Goal: Task Accomplishment & Management: Use online tool/utility

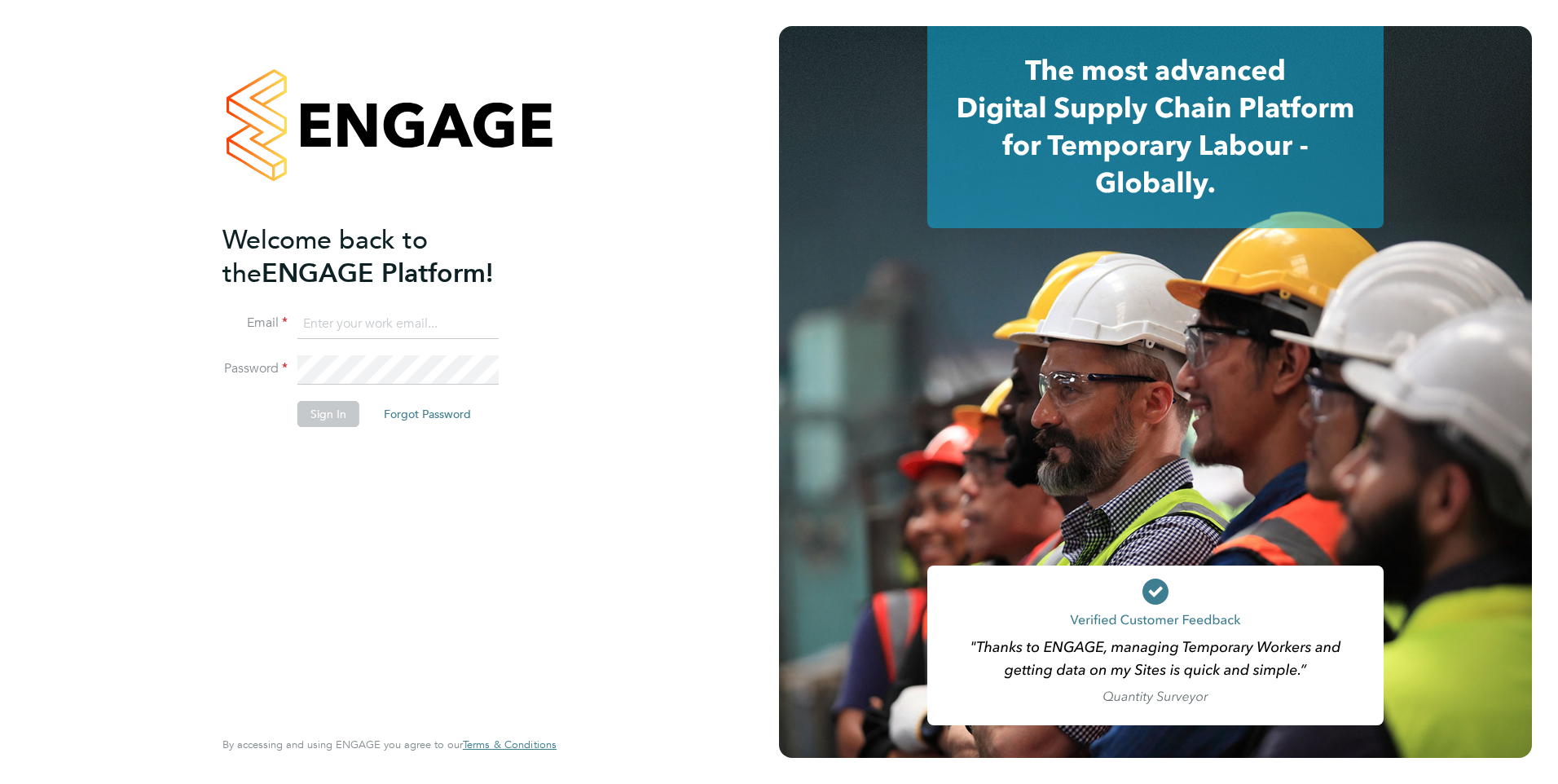
type input "[PERSON_NAME][EMAIL_ADDRESS][PERSON_NAME][DOMAIN_NAME]"
click at [343, 408] on button "Sign In" at bounding box center [328, 414] width 62 height 26
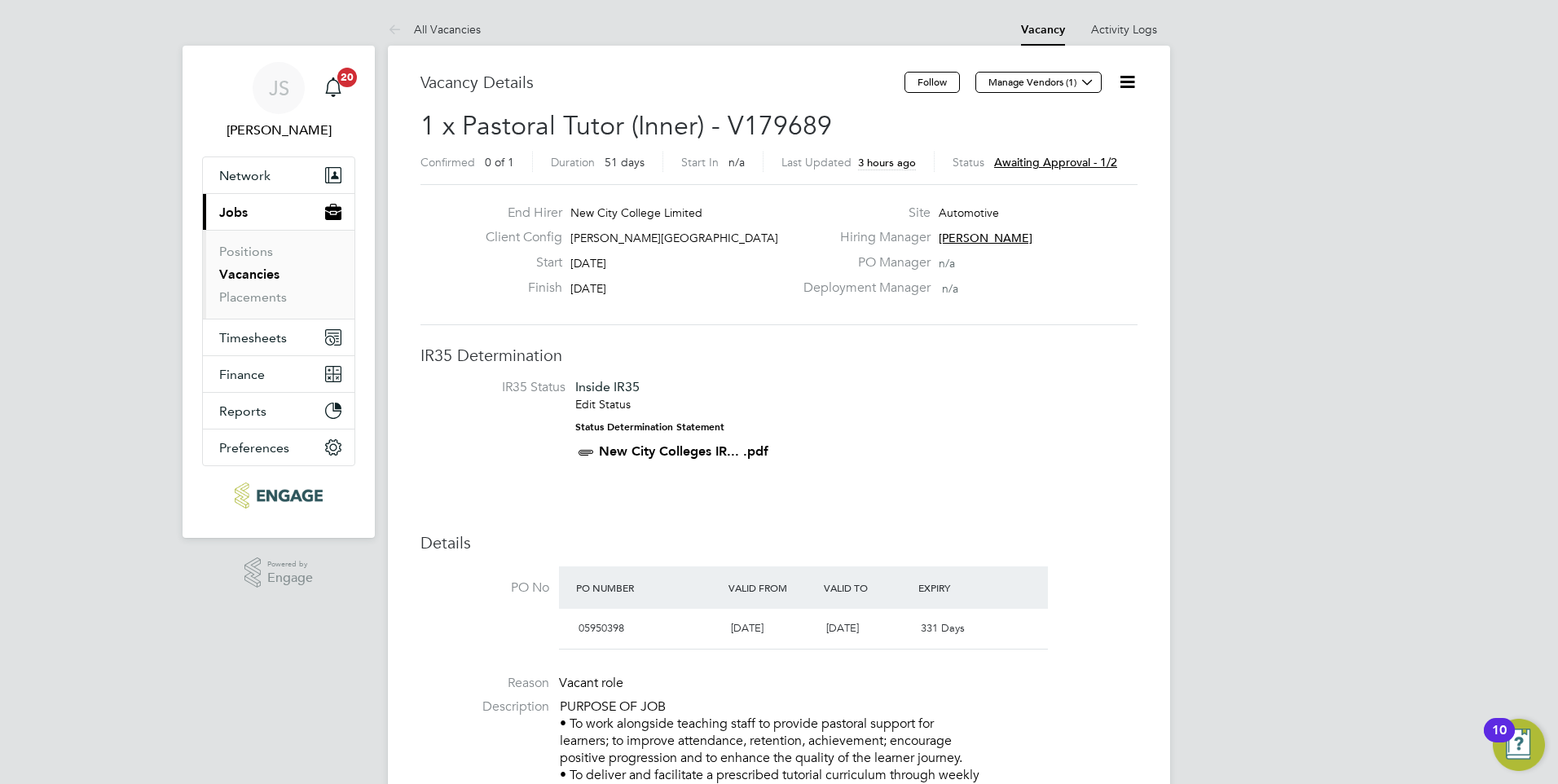
click at [1015, 163] on span "Awaiting approval - 1/2" at bounding box center [1056, 162] width 123 height 15
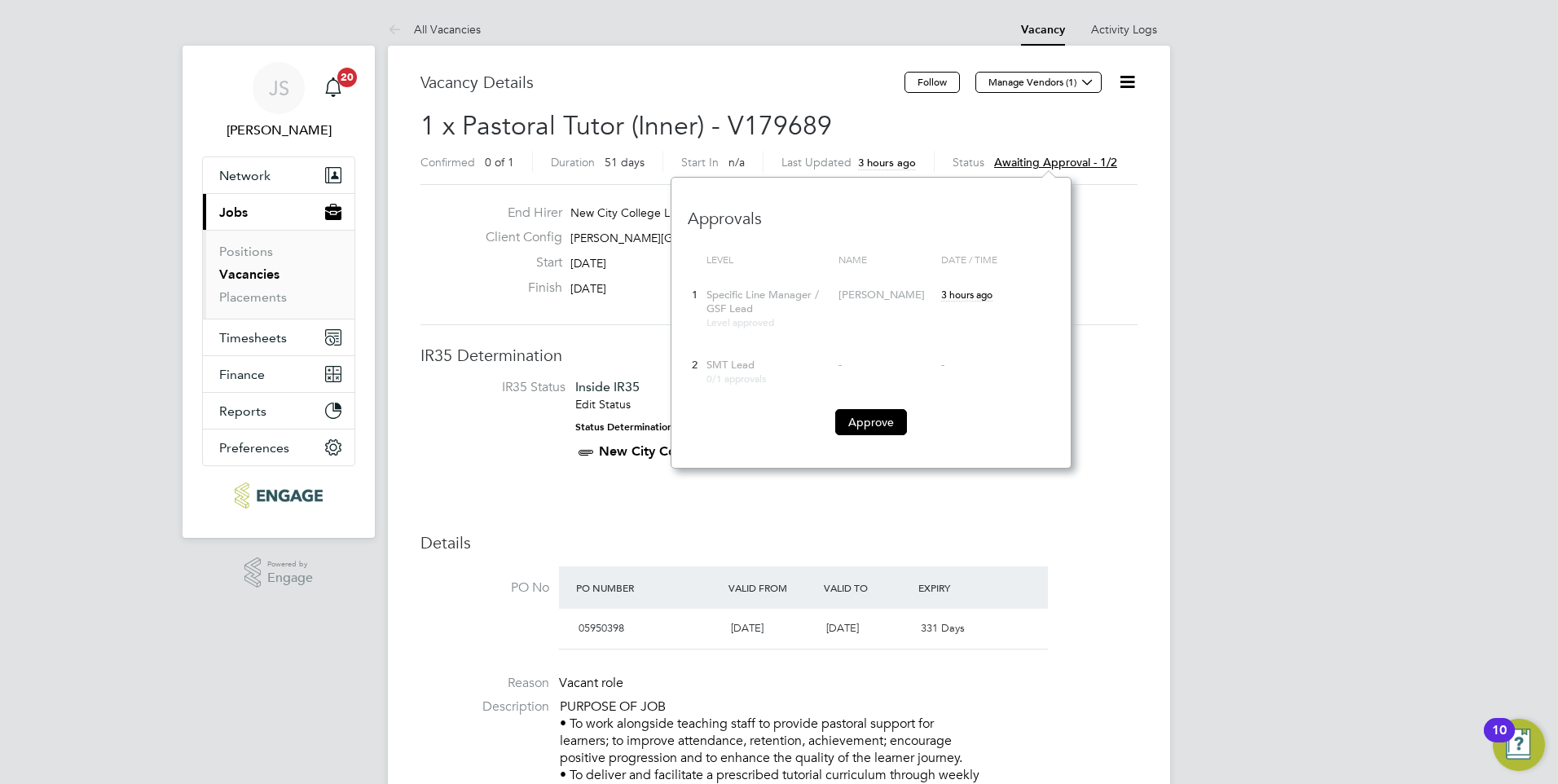
scroll to position [15, 123]
click at [881, 430] on button "Approve" at bounding box center [871, 422] width 72 height 26
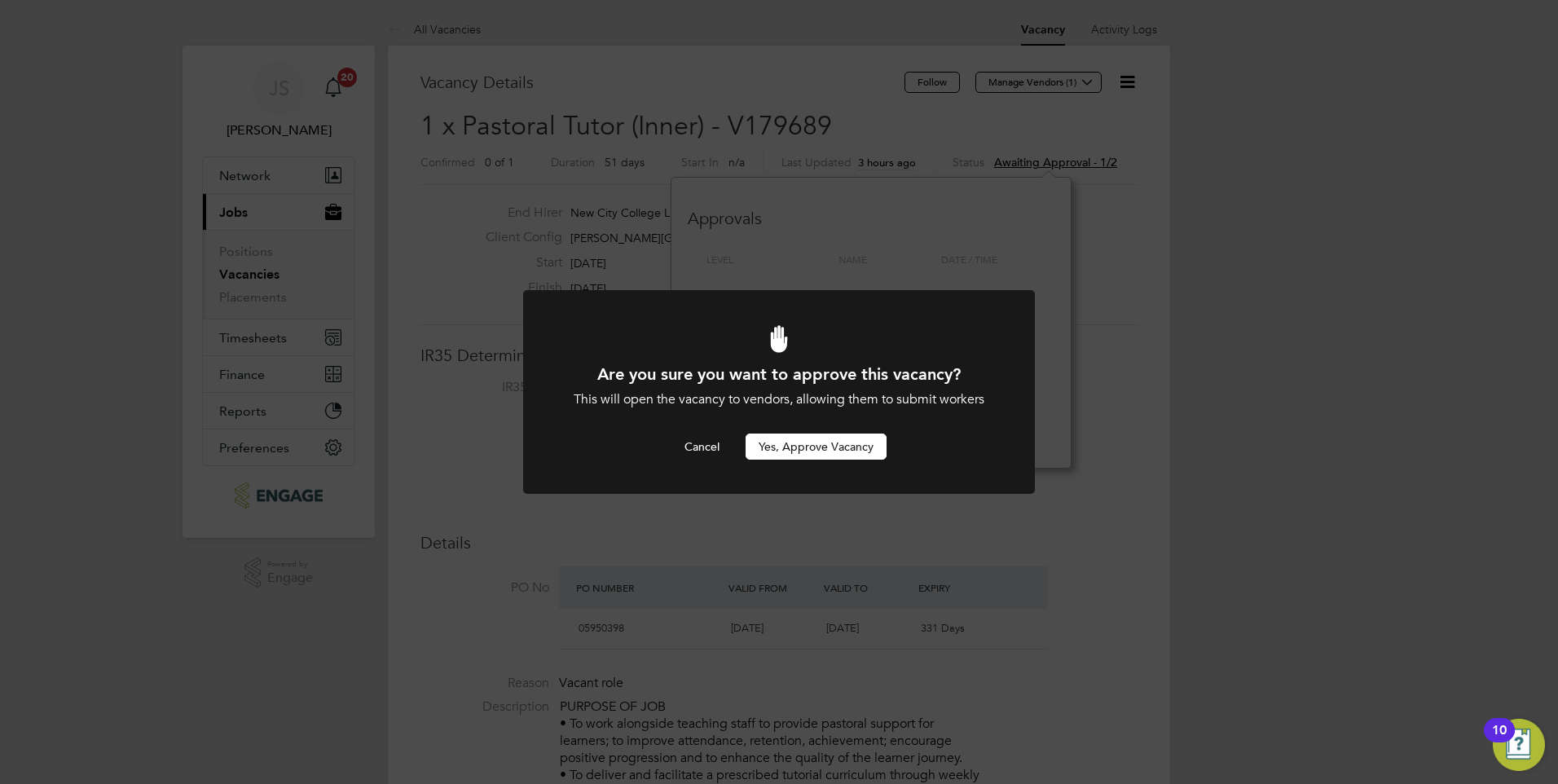
click at [843, 444] on button "Yes, Approve Vacancy" at bounding box center [816, 446] width 141 height 26
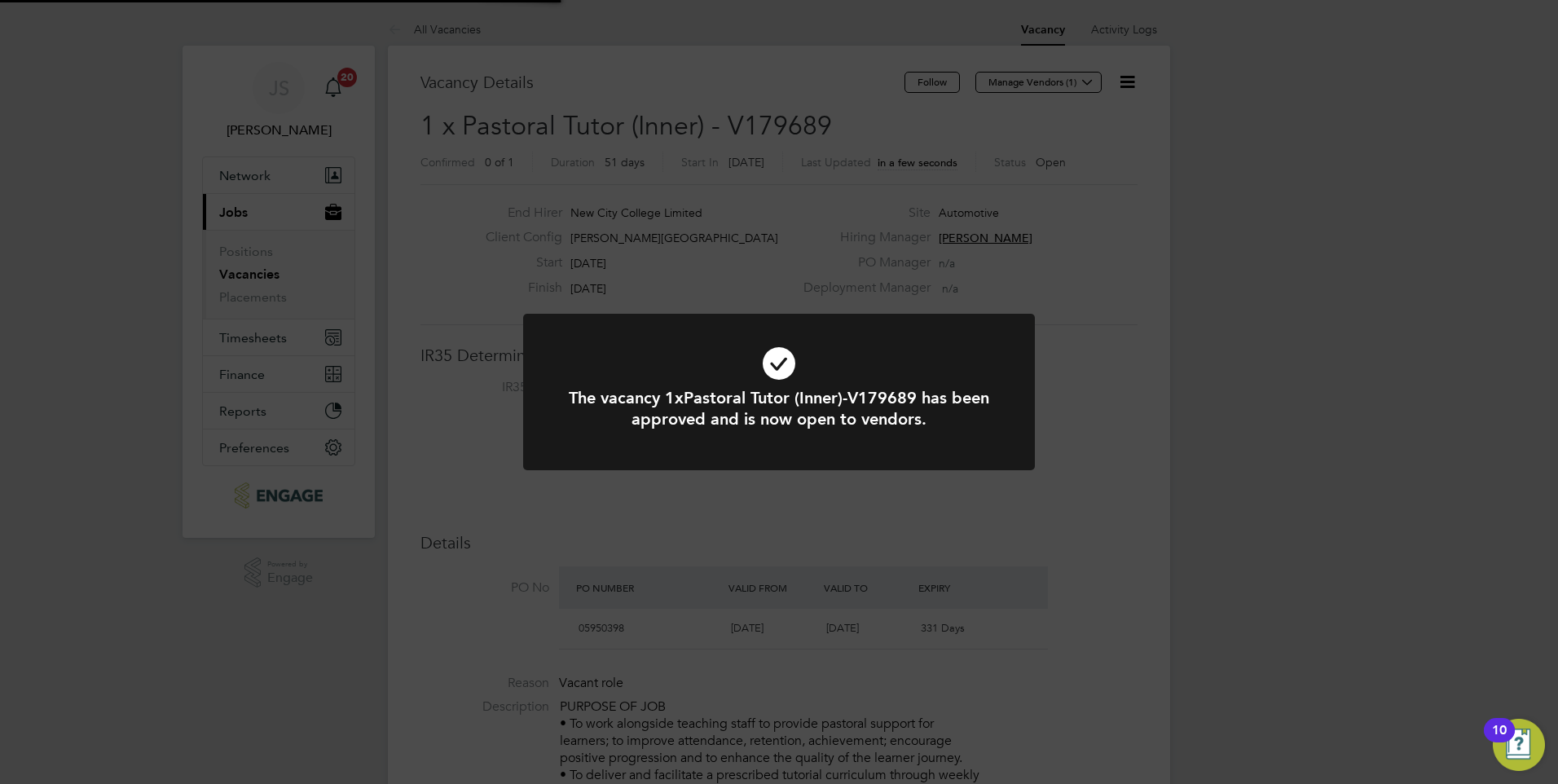
scroll to position [48, 114]
